Goal: Information Seeking & Learning: Learn about a topic

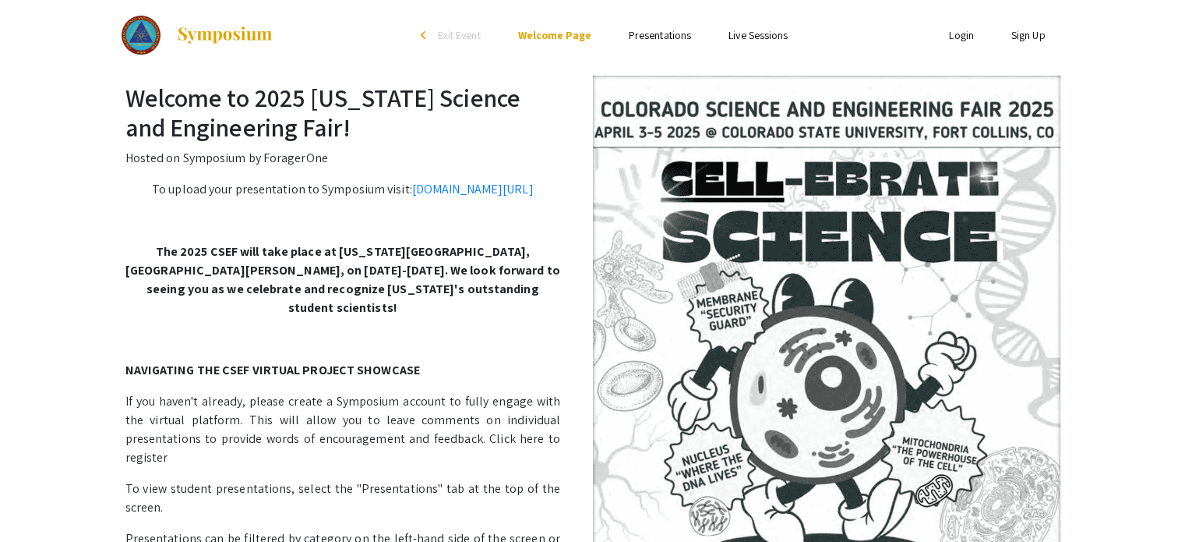
click at [650, 36] on link "Presentations" at bounding box center [660, 35] width 62 height 14
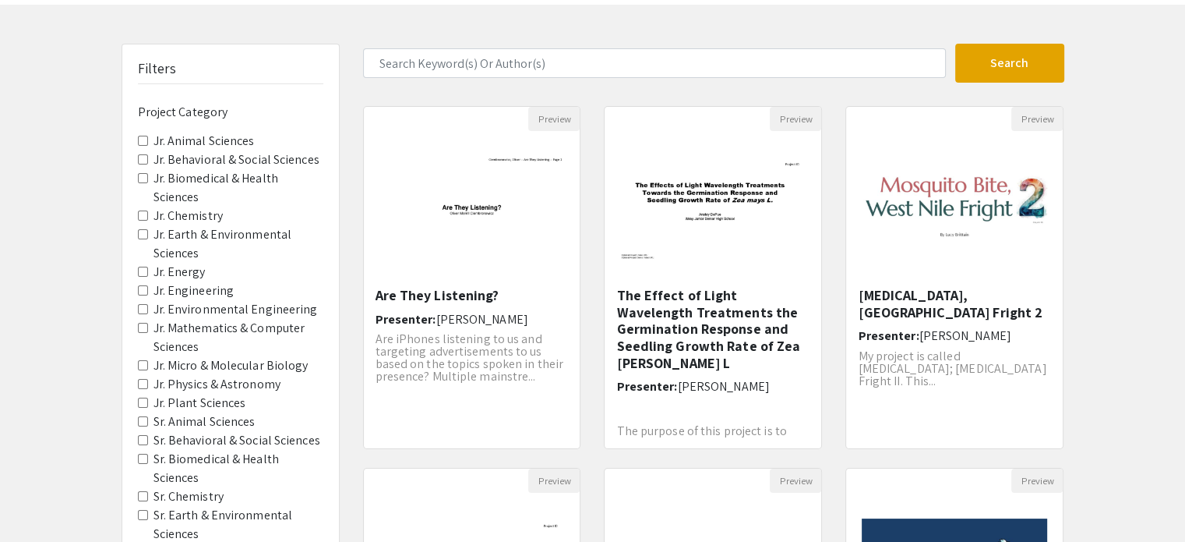
scroll to position [75, 0]
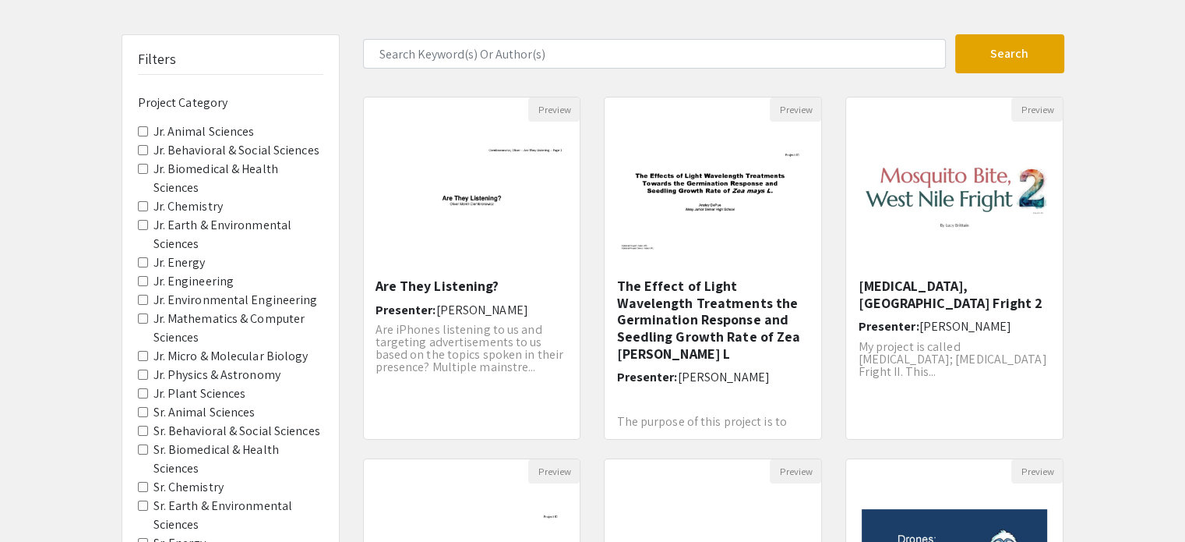
click at [132, 191] on div "Filters Project Category Jr. Animal Sciences Jr. Behavioral & Social Sciences J…" at bounding box center [230, 373] width 217 height 676
click at [143, 201] on Chemistry "Jr. Chemistry" at bounding box center [143, 206] width 10 height 10
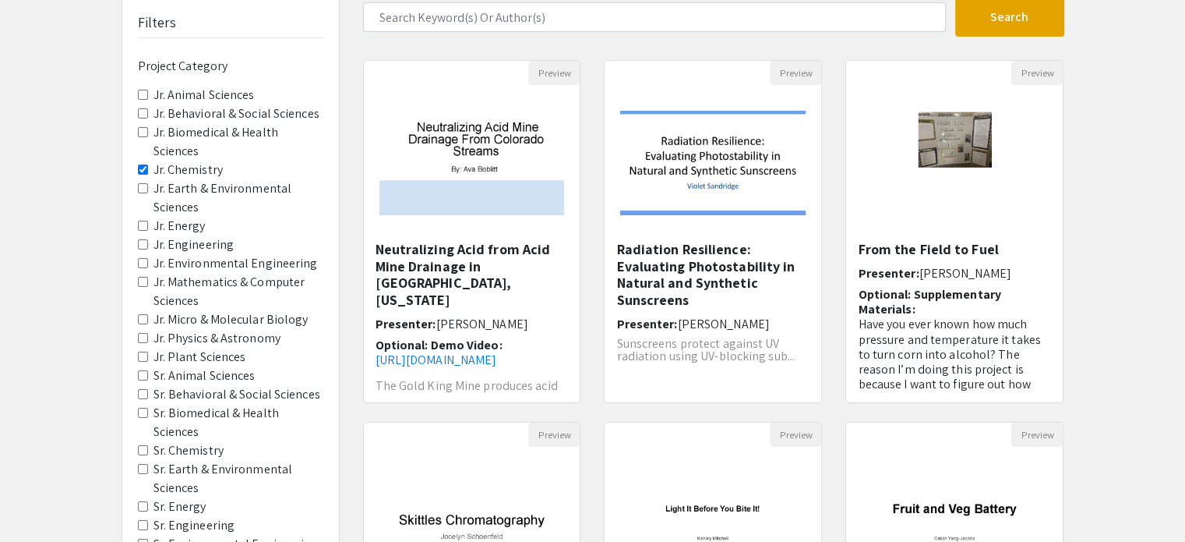
scroll to position [118, 0]
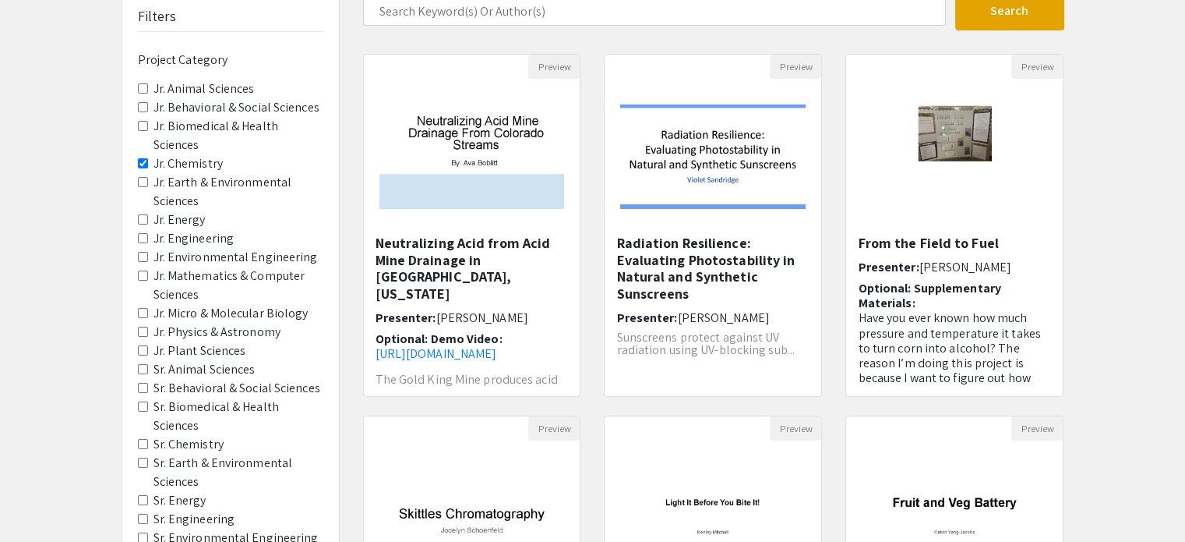
click at [140, 439] on Chemistry "Sr. Chemistry" at bounding box center [143, 444] width 10 height 10
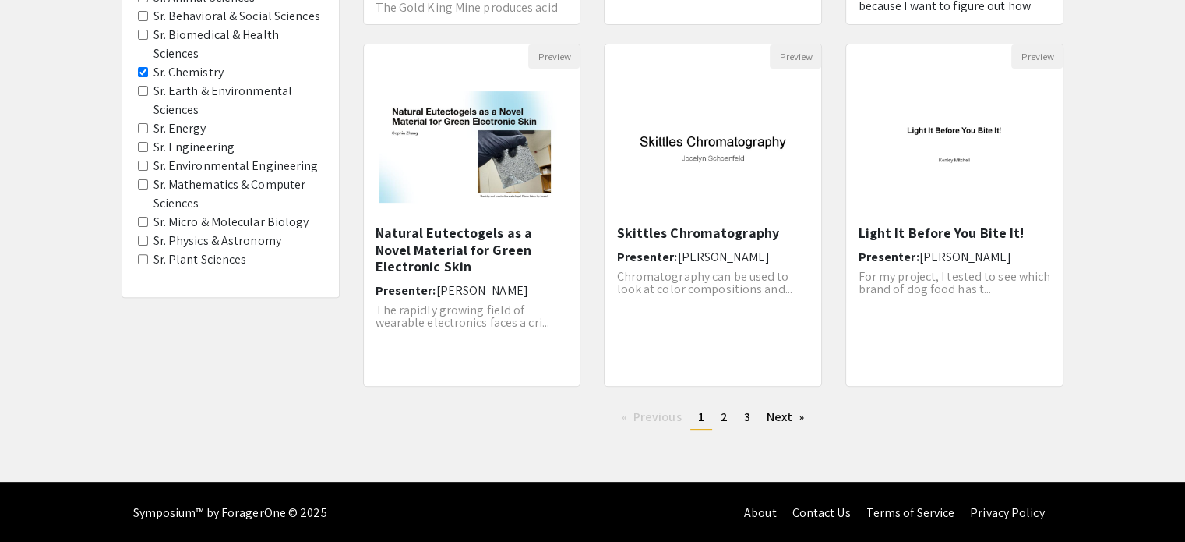
scroll to position [490, 0]
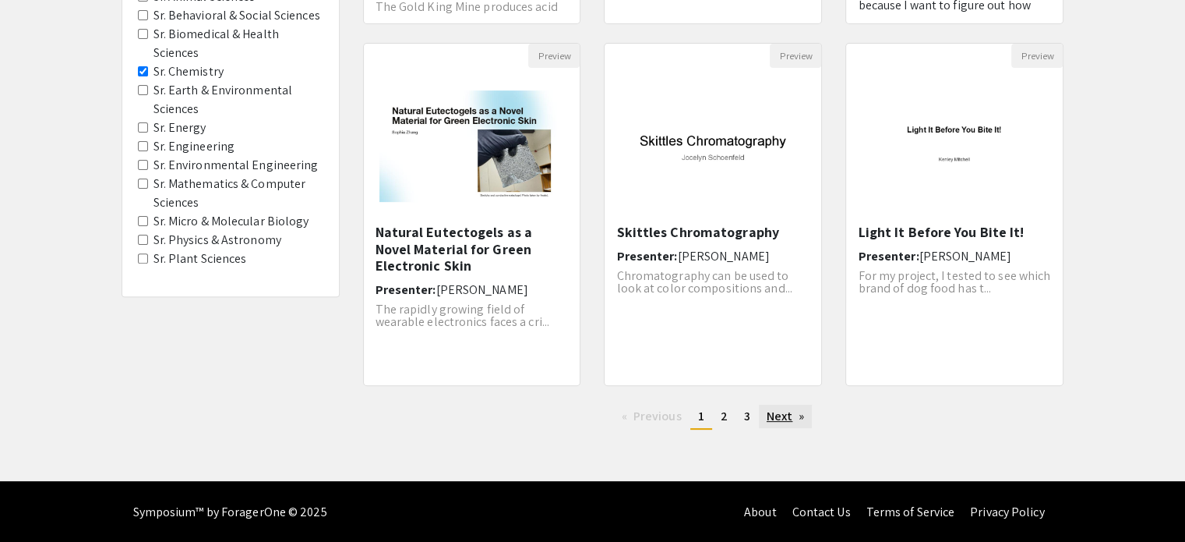
click at [773, 412] on link "Next page" at bounding box center [786, 415] width 54 height 23
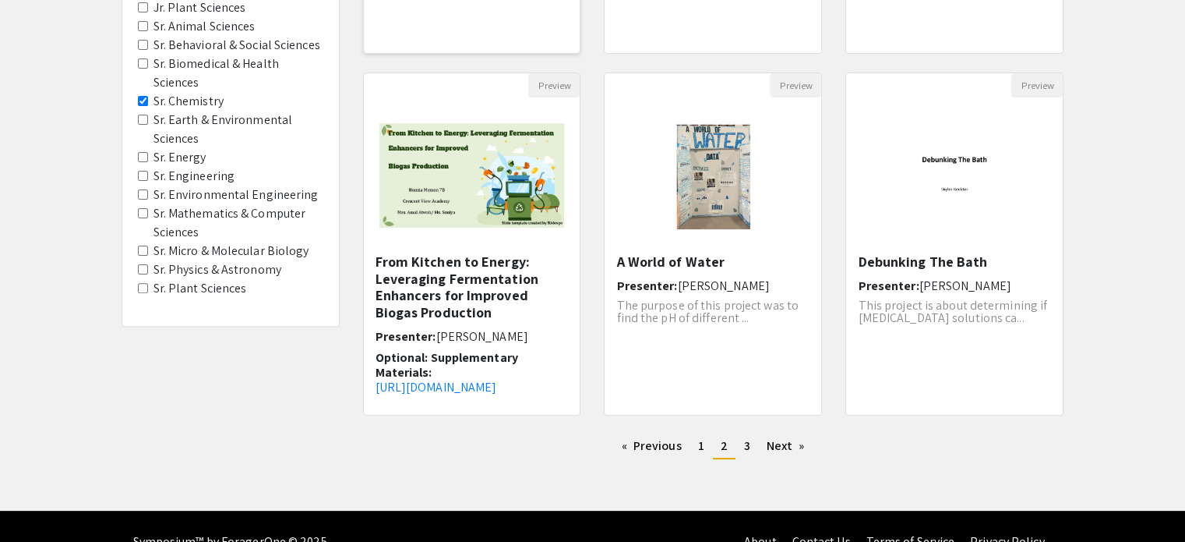
scroll to position [490, 0]
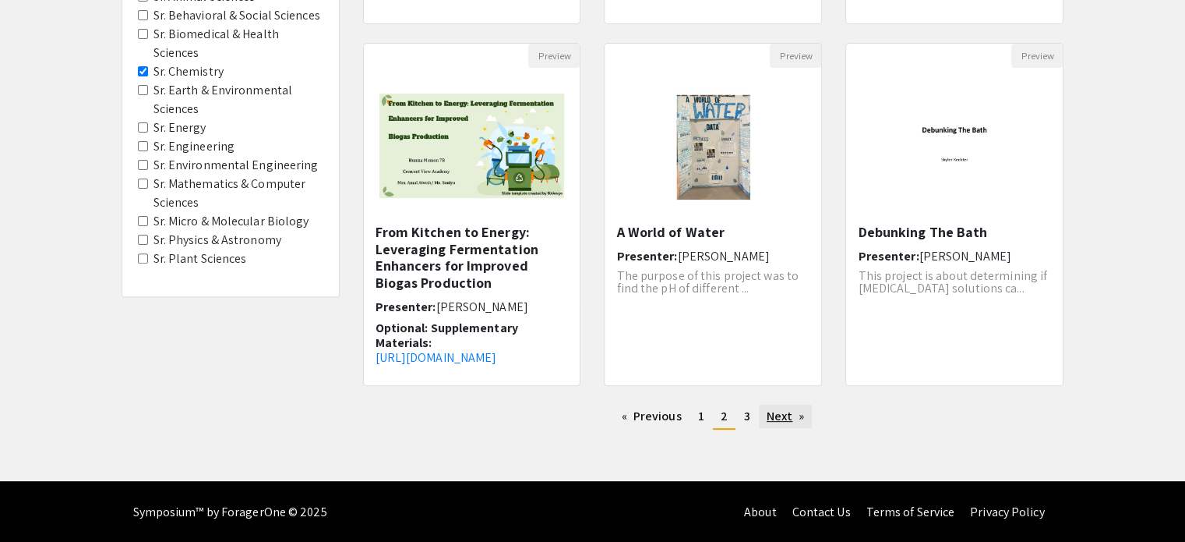
click at [803, 418] on link "Next page" at bounding box center [786, 415] width 54 height 23
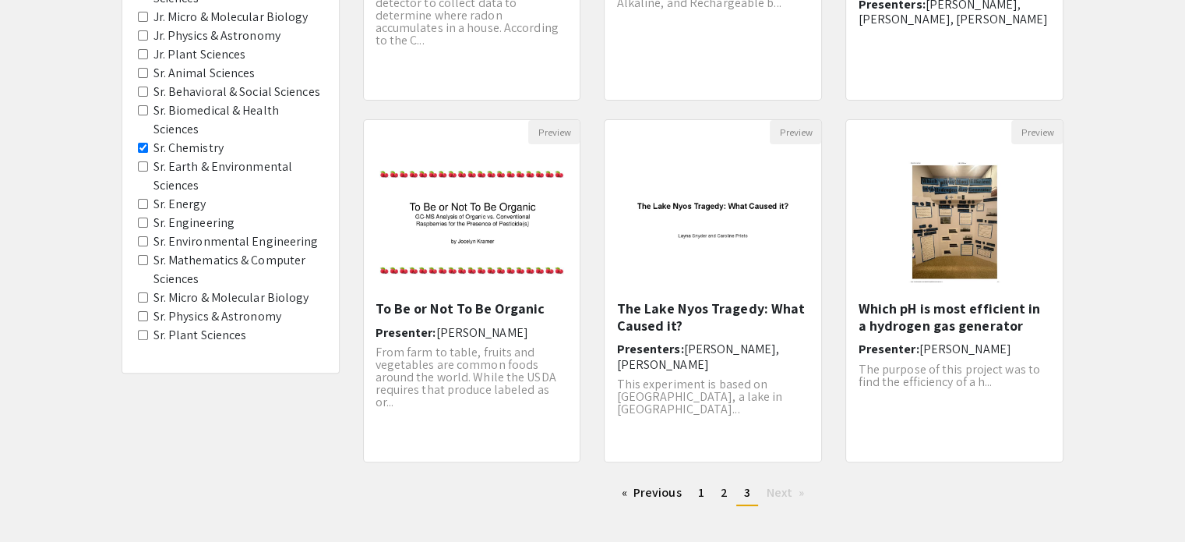
scroll to position [415, 0]
click at [623, 492] on link "Previous page" at bounding box center [652, 491] width 76 height 23
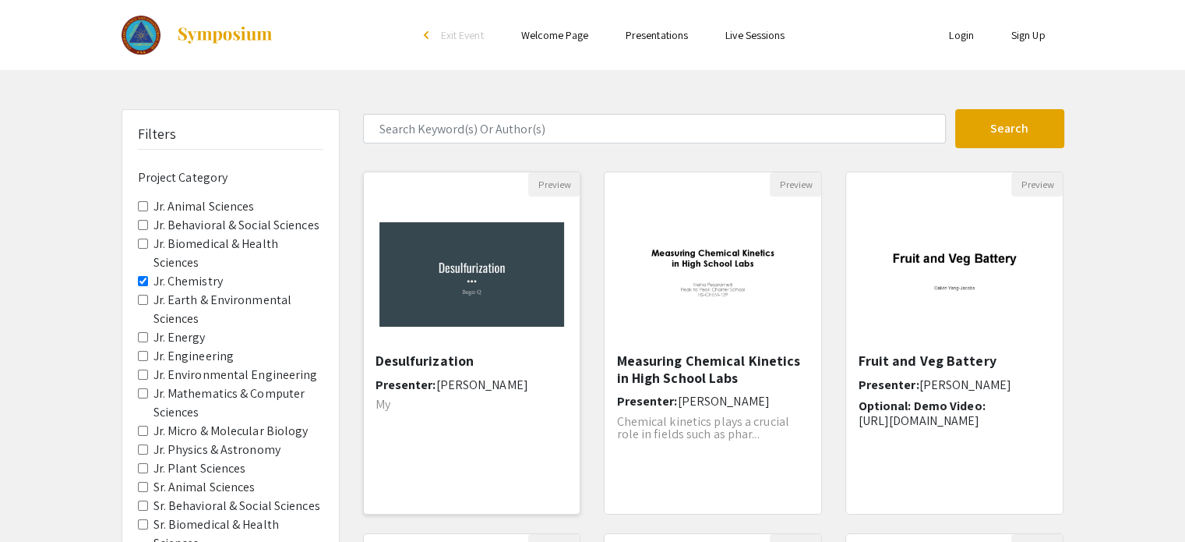
click at [514, 330] on img "Open Presentation <p>Desulfurization</p>" at bounding box center [472, 274] width 217 height 136
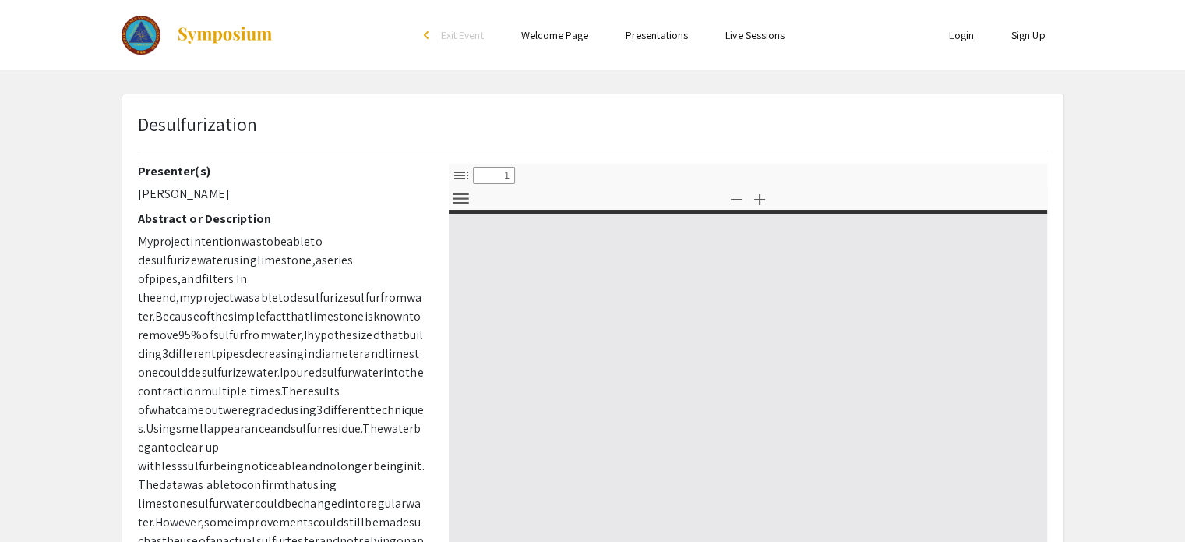
select select "custom"
type input "0"
select select "custom"
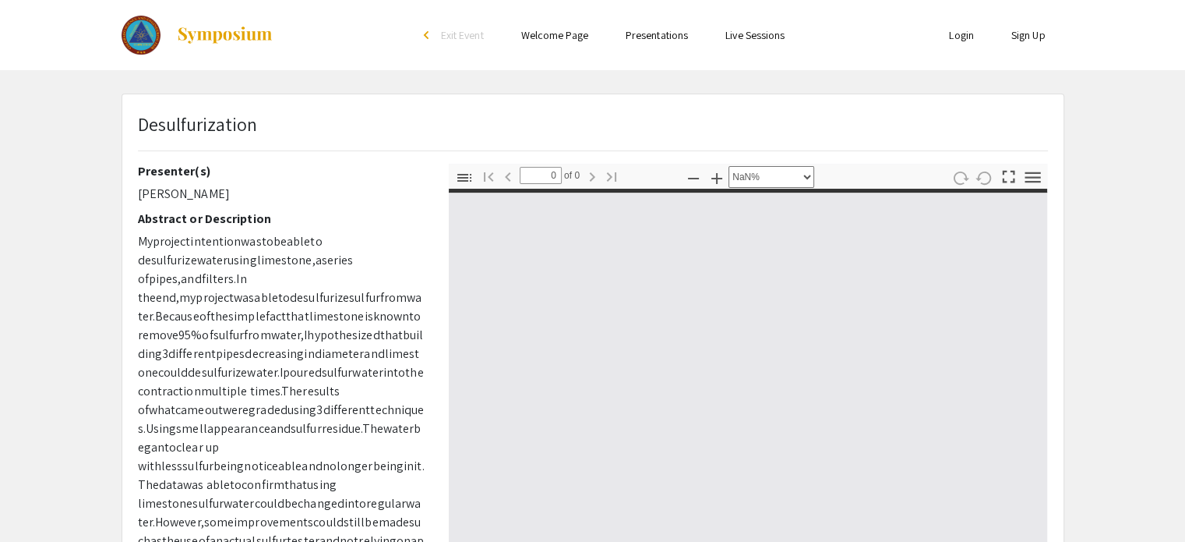
type input "1"
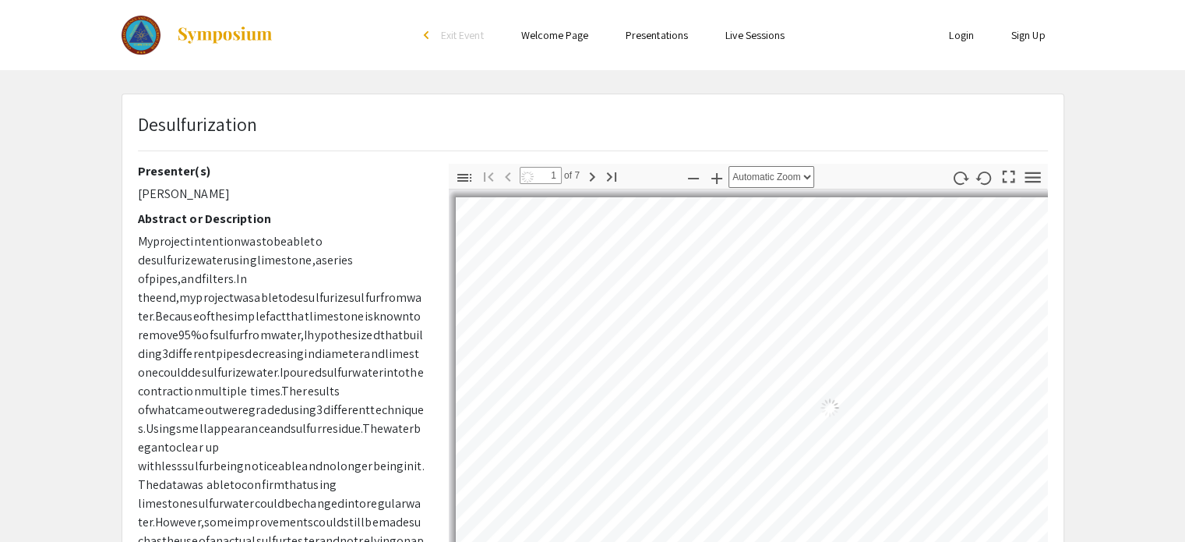
select select "auto"
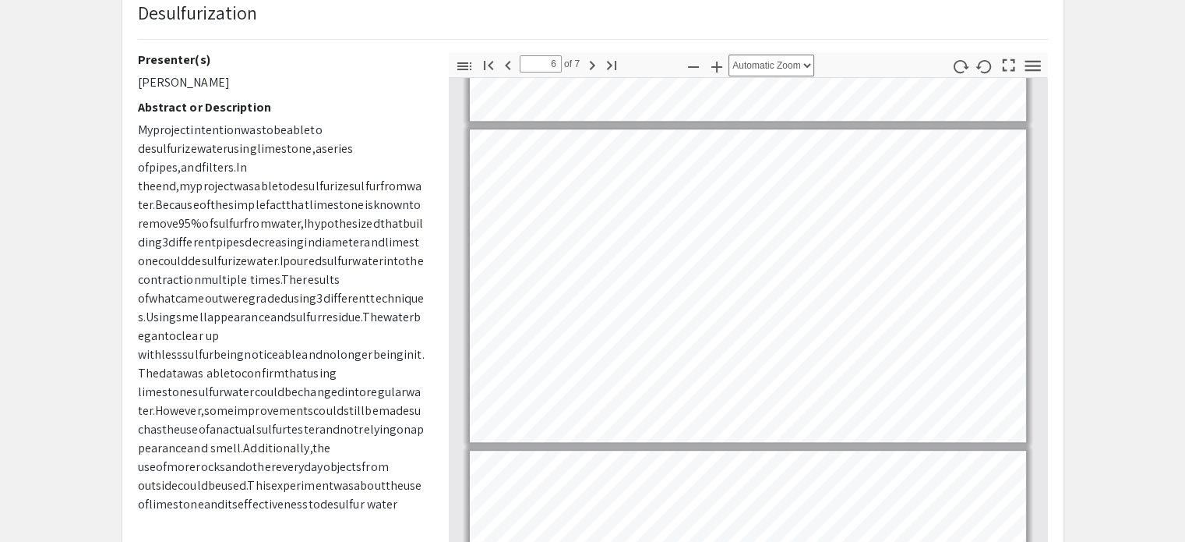
scroll to position [1561, 0]
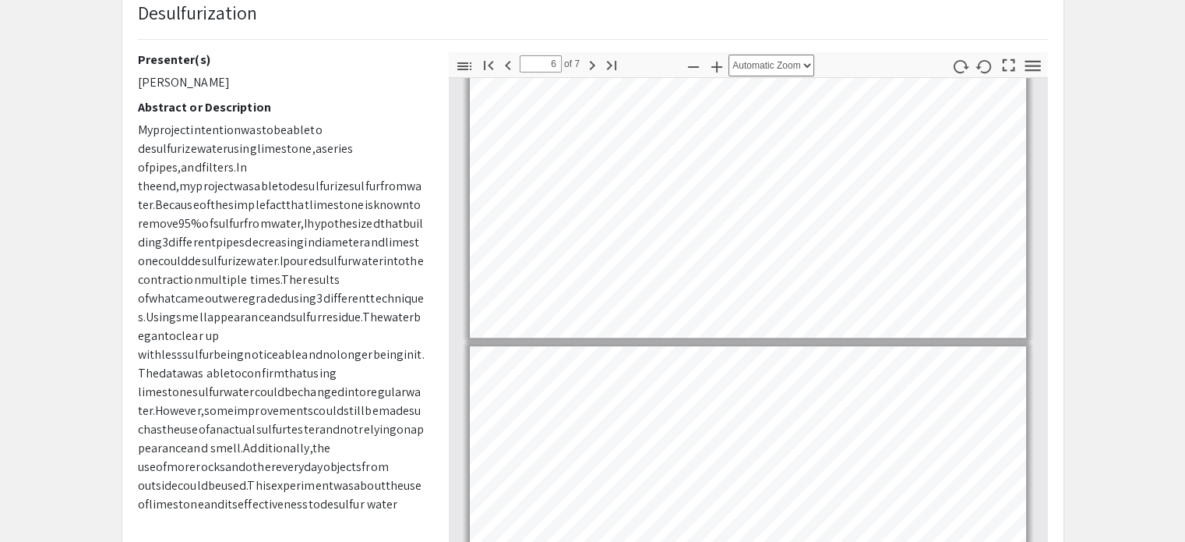
type input "7"
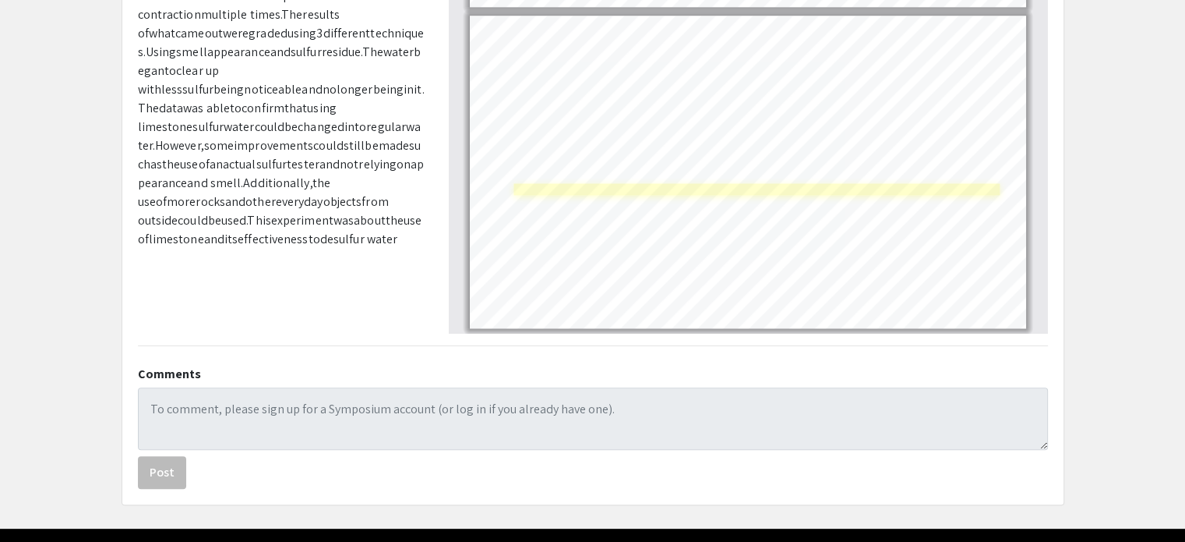
scroll to position [379, 0]
